Goal: Obtain resource: Download file/media

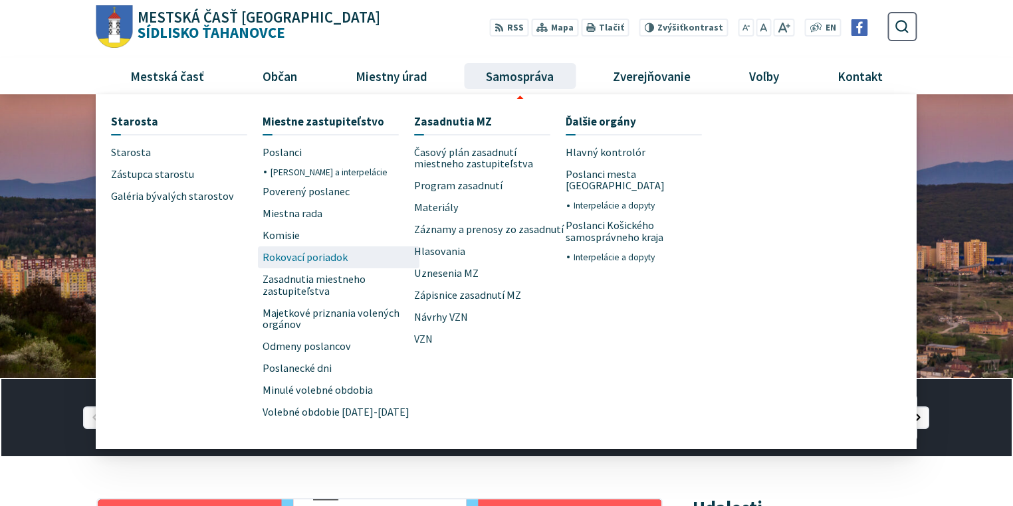
click at [326, 257] on span "Rokovací poriadok" at bounding box center [305, 258] width 85 height 22
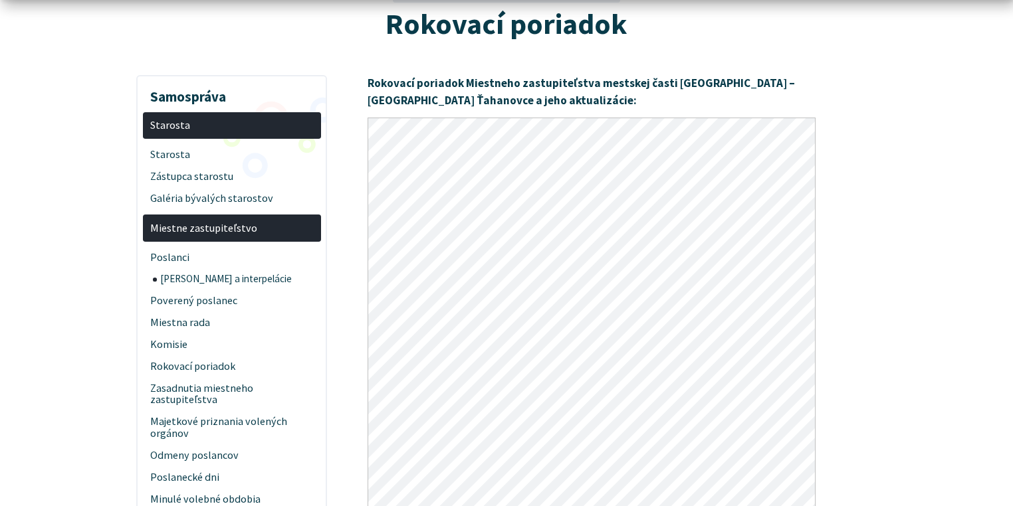
scroll to position [372, 0]
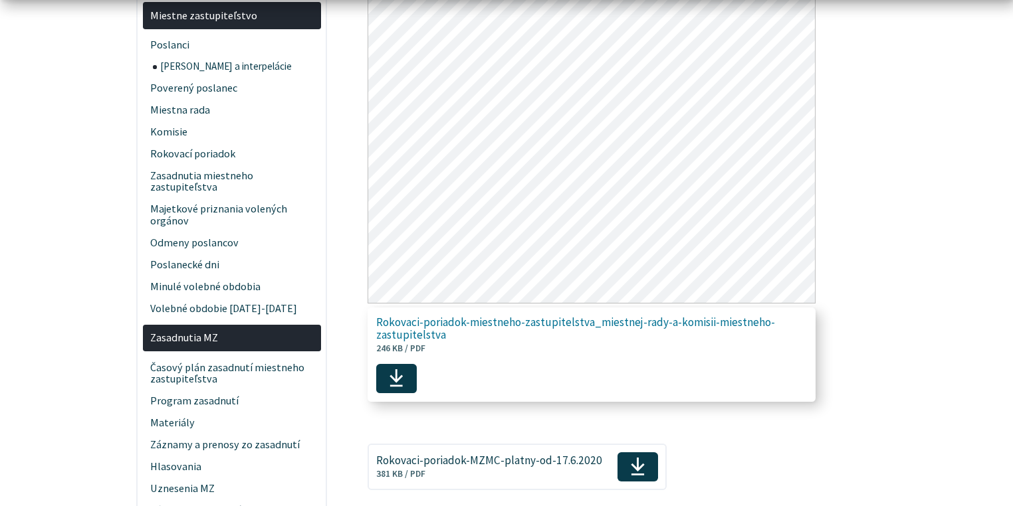
click at [451, 332] on span "Rokovaci-poriadok-miestneho-zastupitelstva_miestnej-rady-a-komisii-miestneho-za…" at bounding box center [583, 328] width 415 height 25
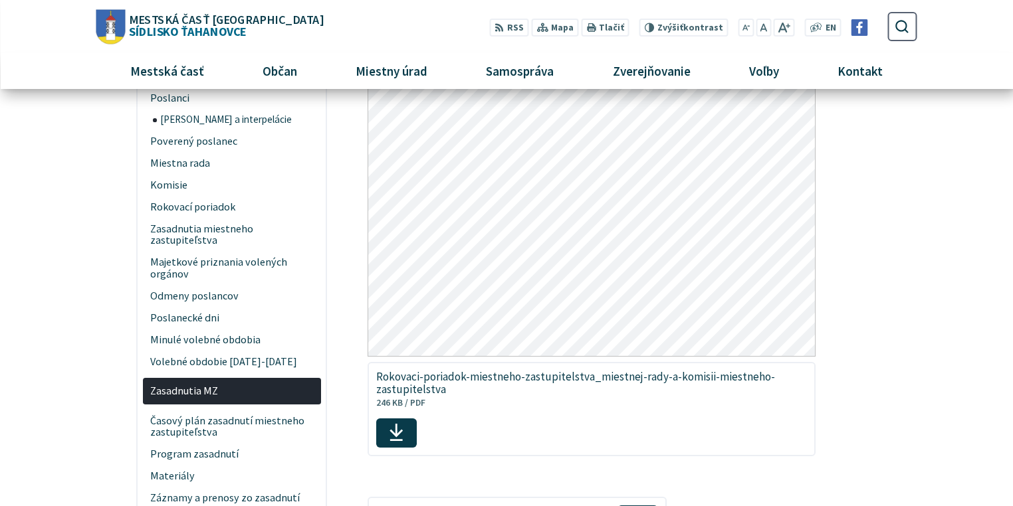
scroll to position [53, 0]
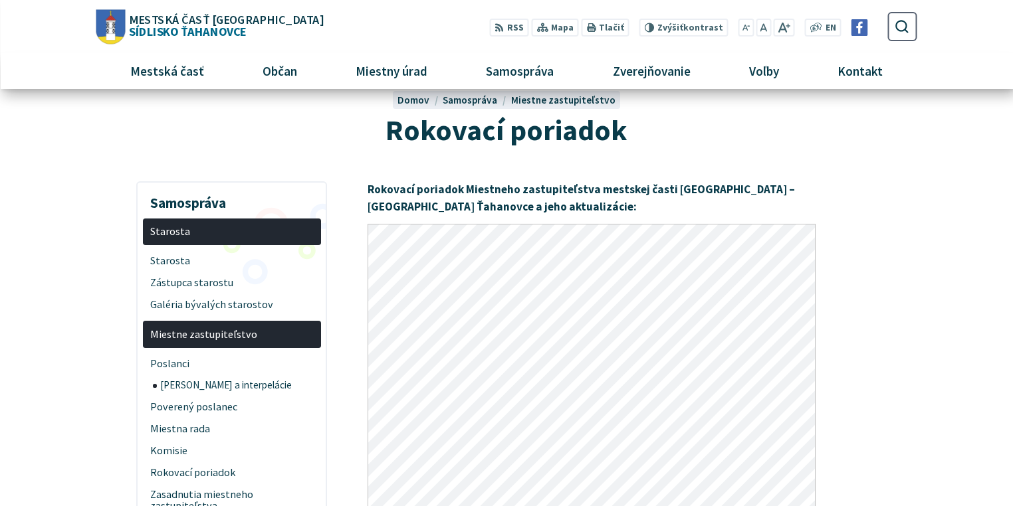
click at [380, 26] on div "RSS RSS Mapa Mapa Tlačiť Tlačiť Znížiť Zvýšiť kontrast Znížiť Zvýšiť kontrast Z…" at bounding box center [629, 26] width 498 height 25
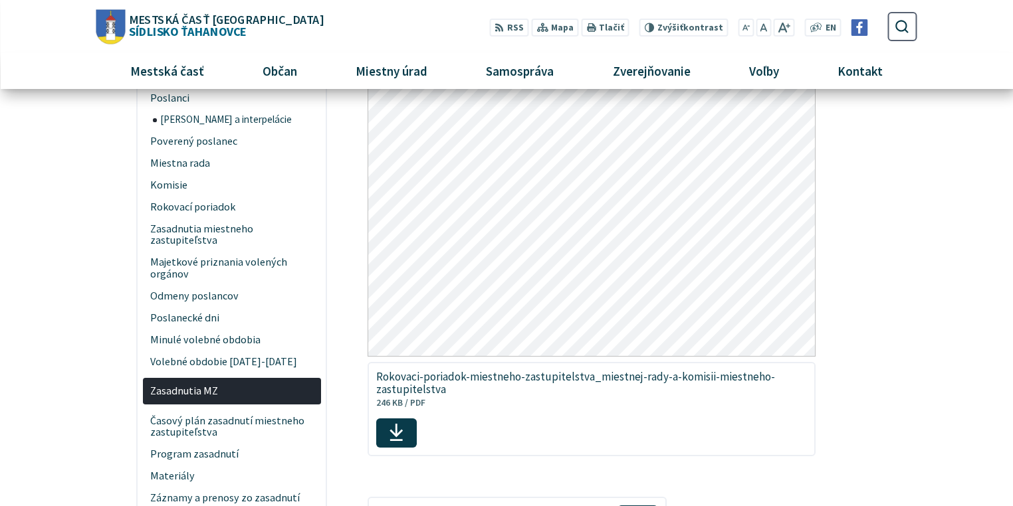
scroll to position [0, 0]
